Goal: Navigation & Orientation: Find specific page/section

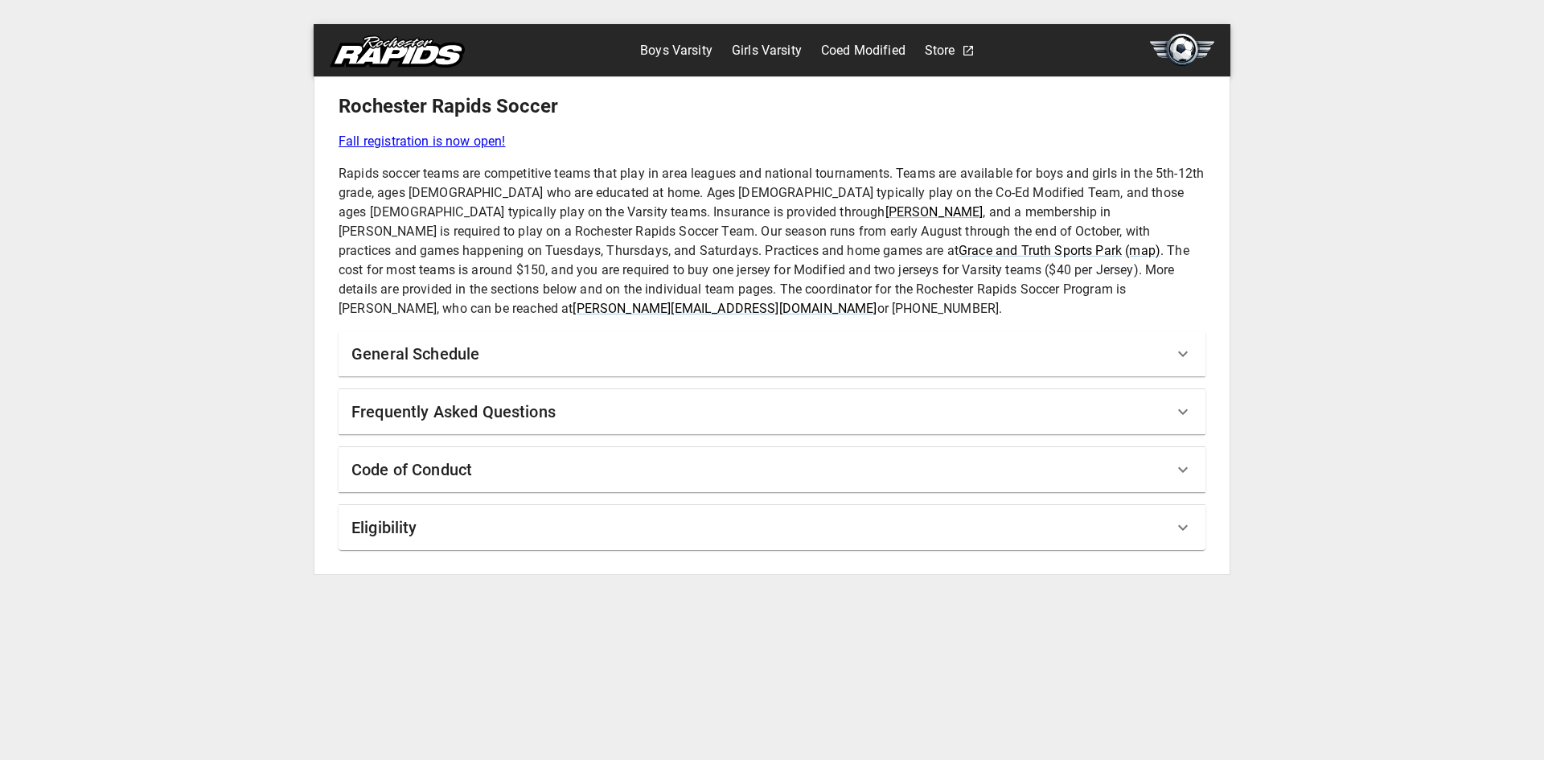
click at [756, 55] on link "Girls Varsity" at bounding box center [767, 51] width 70 height 26
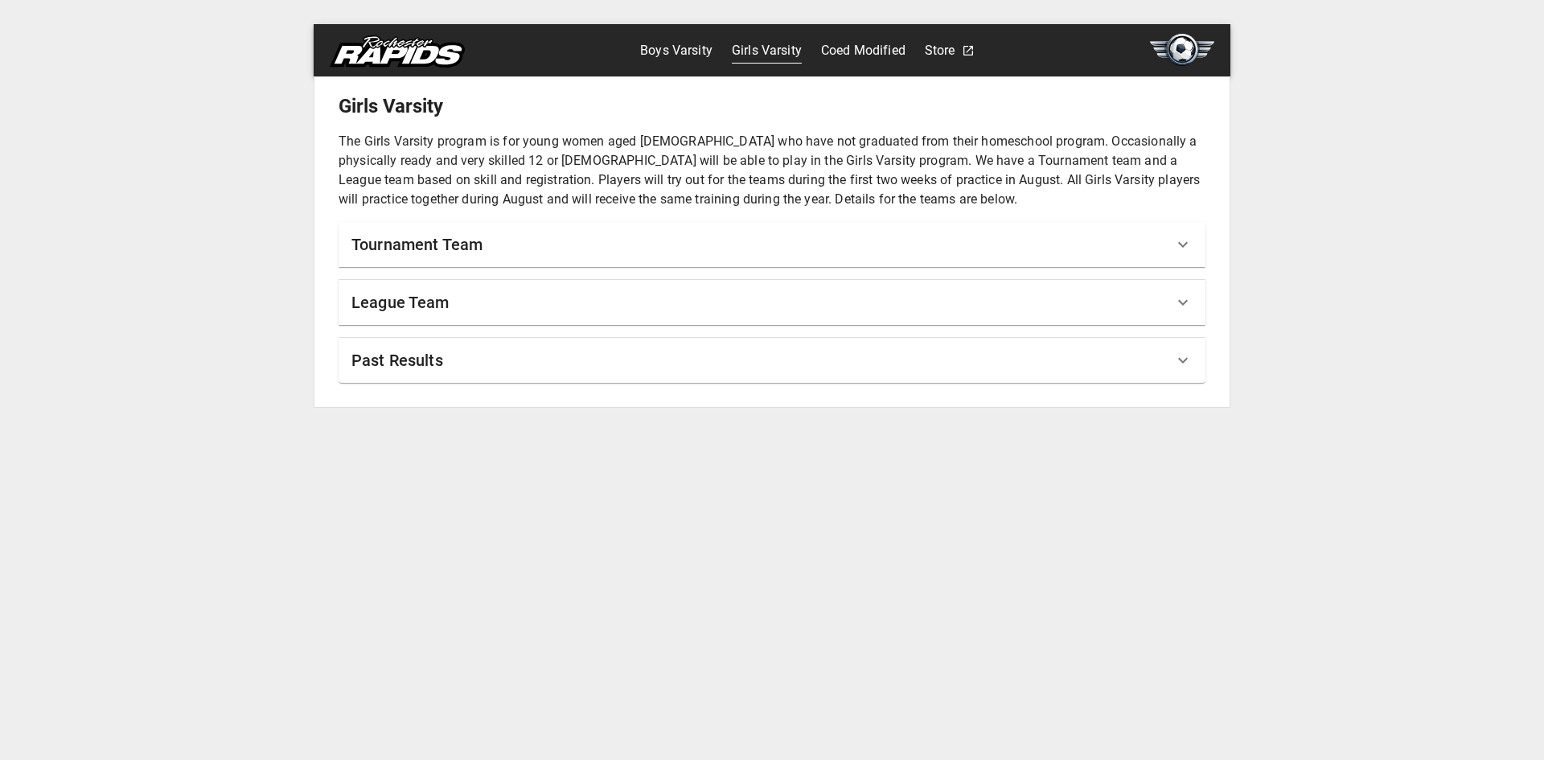
click at [855, 231] on div "Tournament Team" at bounding box center [772, 244] width 867 height 45
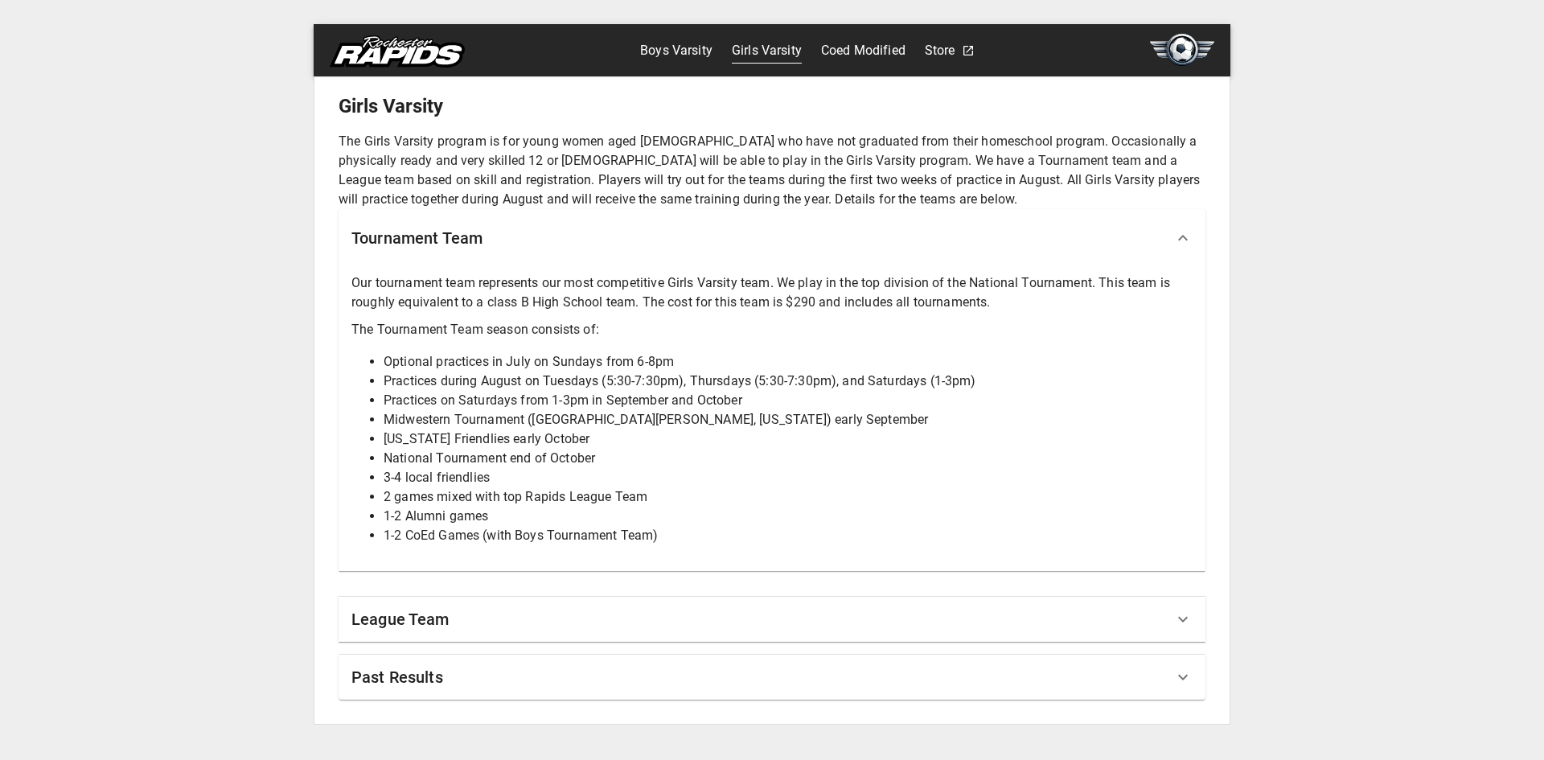
click at [886, 248] on div "Tournament Team" at bounding box center [762, 238] width 822 height 26
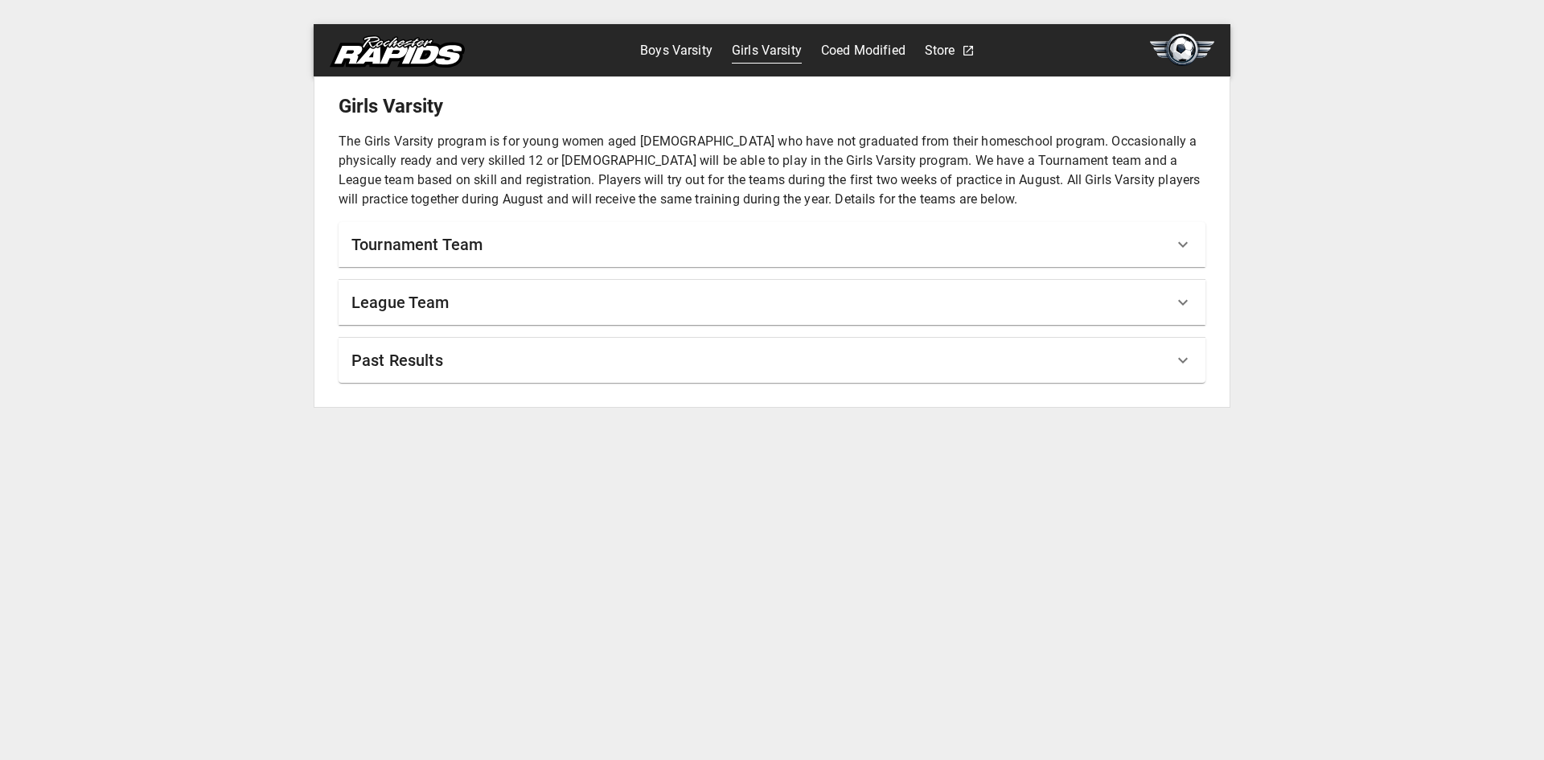
click at [784, 293] on div "League Team" at bounding box center [762, 302] width 822 height 26
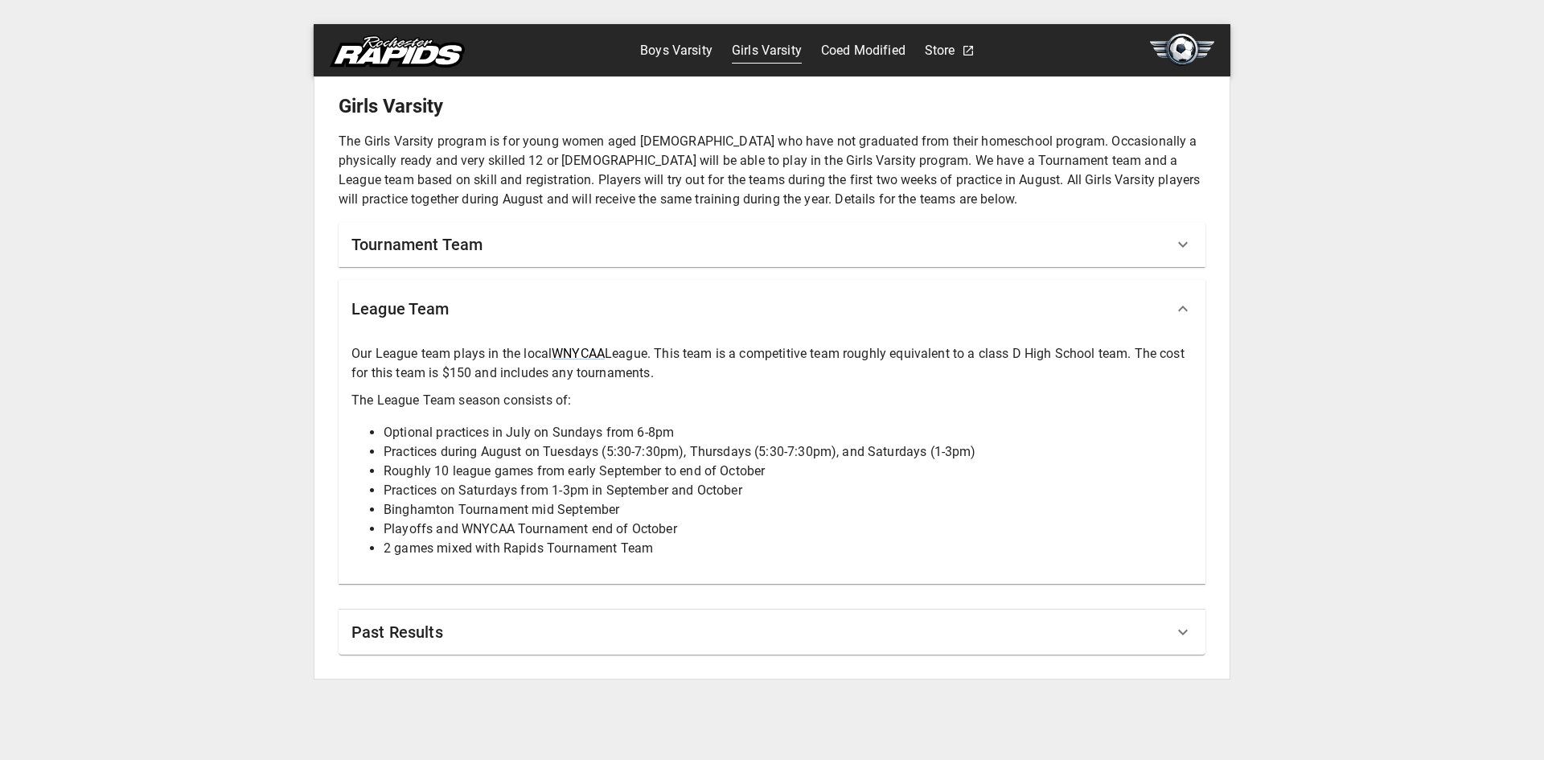
click at [781, 291] on div "League Team" at bounding box center [772, 309] width 867 height 58
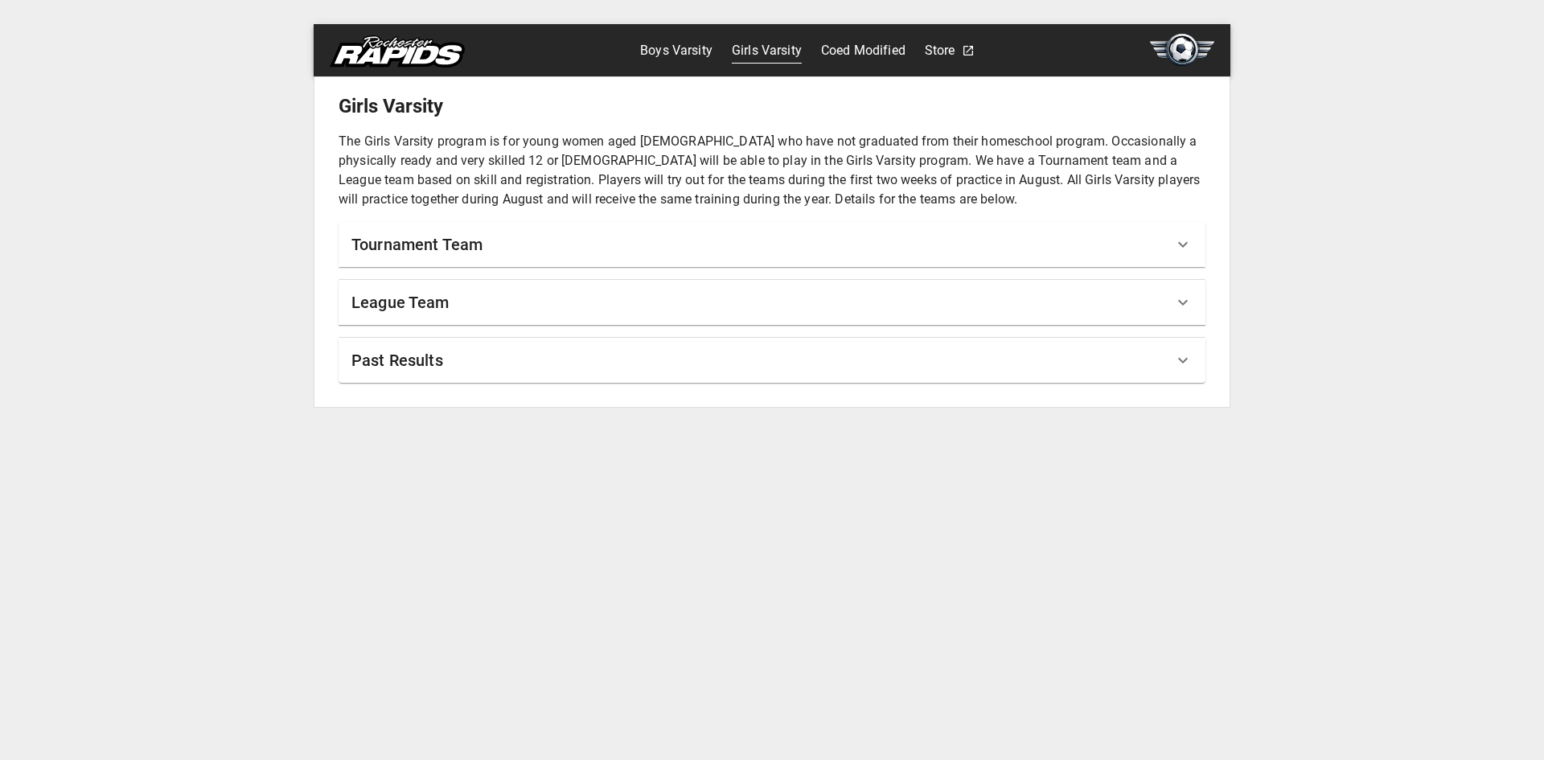
click at [675, 56] on link "Boys Varsity" at bounding box center [676, 51] width 72 height 26
click at [686, 231] on div "Tournament Team" at bounding box center [772, 244] width 867 height 45
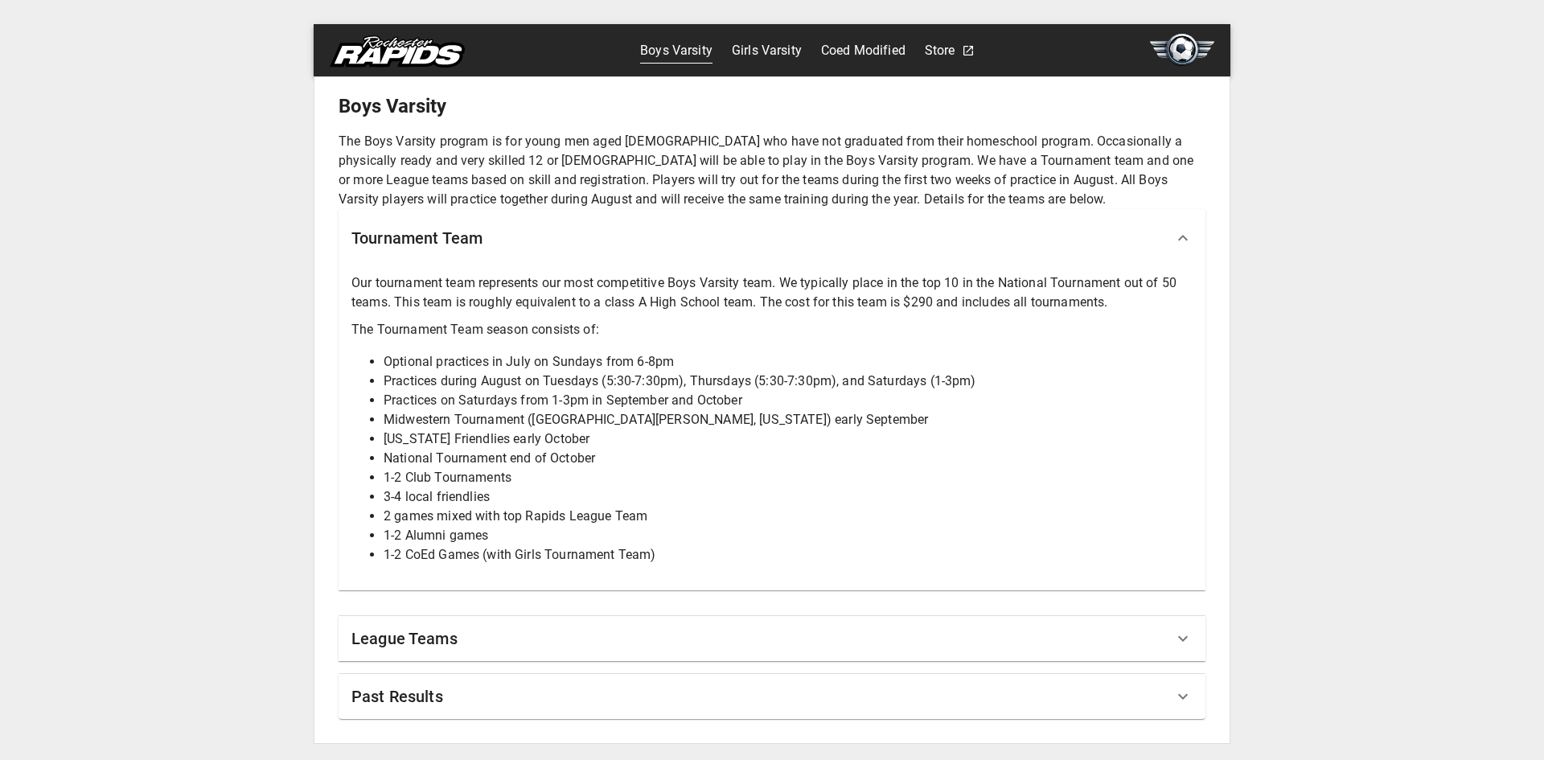
click at [684, 239] on div "Tournament Team" at bounding box center [762, 238] width 822 height 26
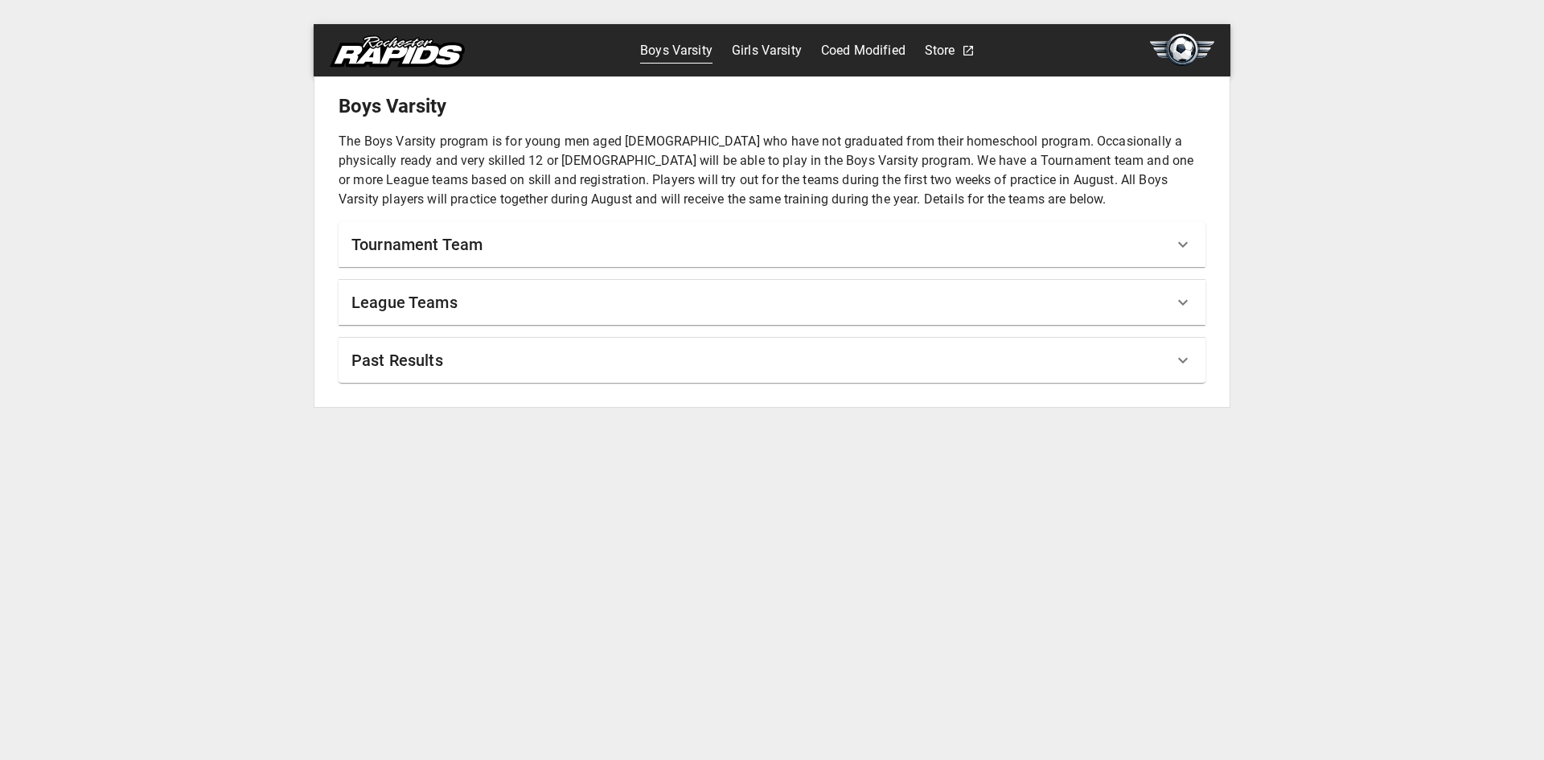
click at [579, 307] on div "League Teams" at bounding box center [762, 302] width 822 height 26
